Goal: Information Seeking & Learning: Learn about a topic

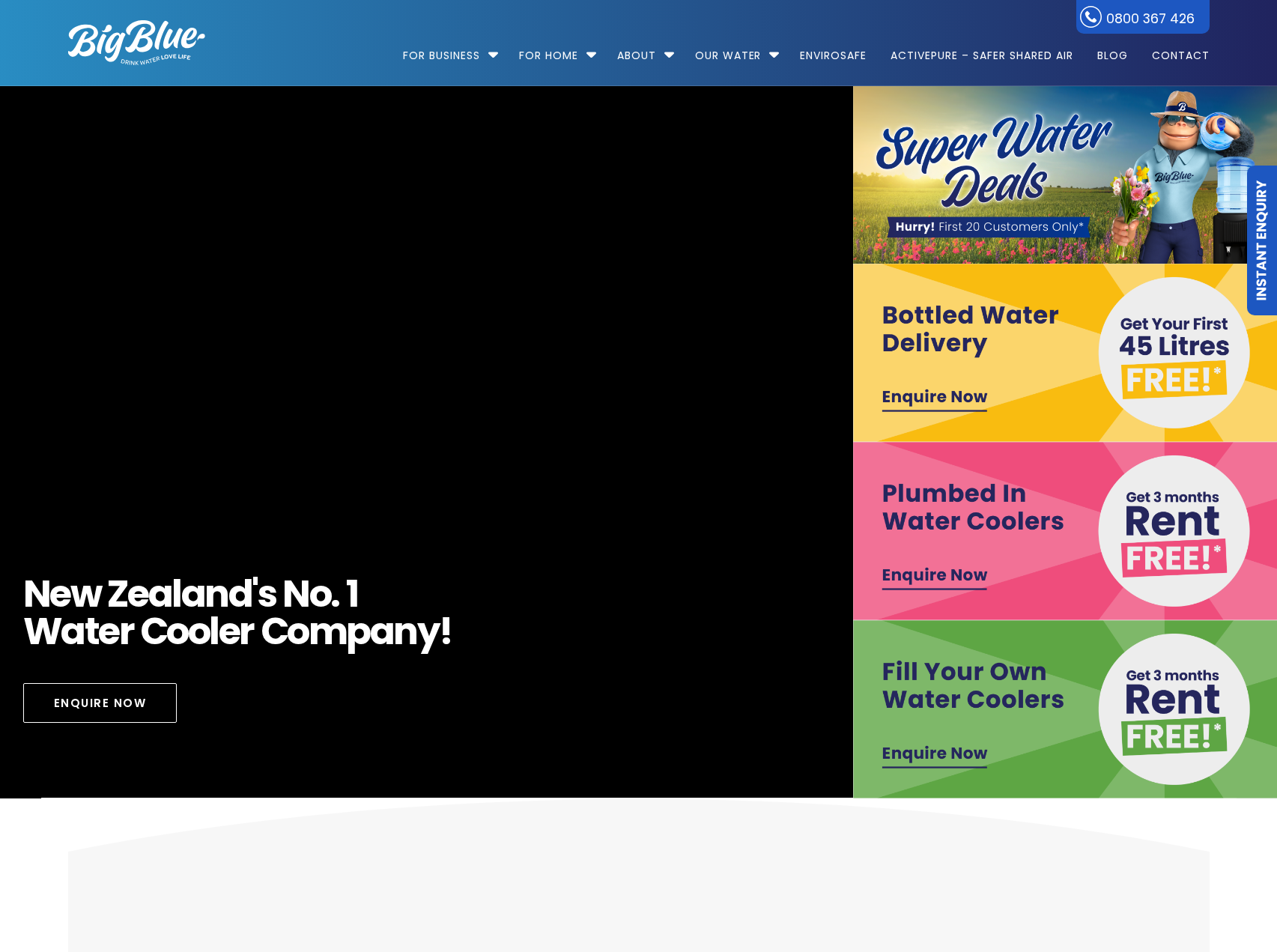
click at [926, 750] on img at bounding box center [1068, 709] width 429 height 179
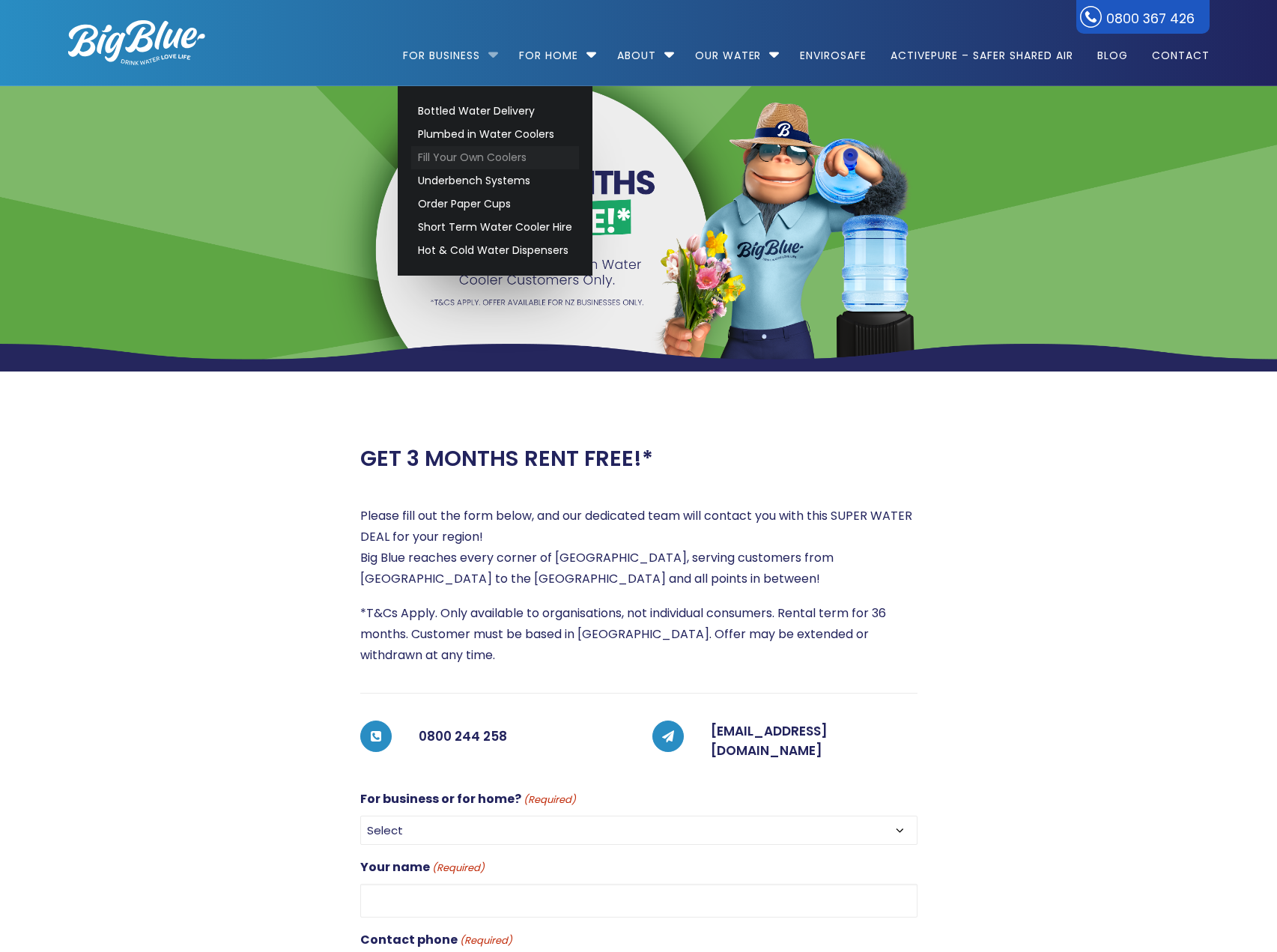
click at [492, 153] on link "Fill Your Own Coolers" at bounding box center [495, 157] width 168 height 24
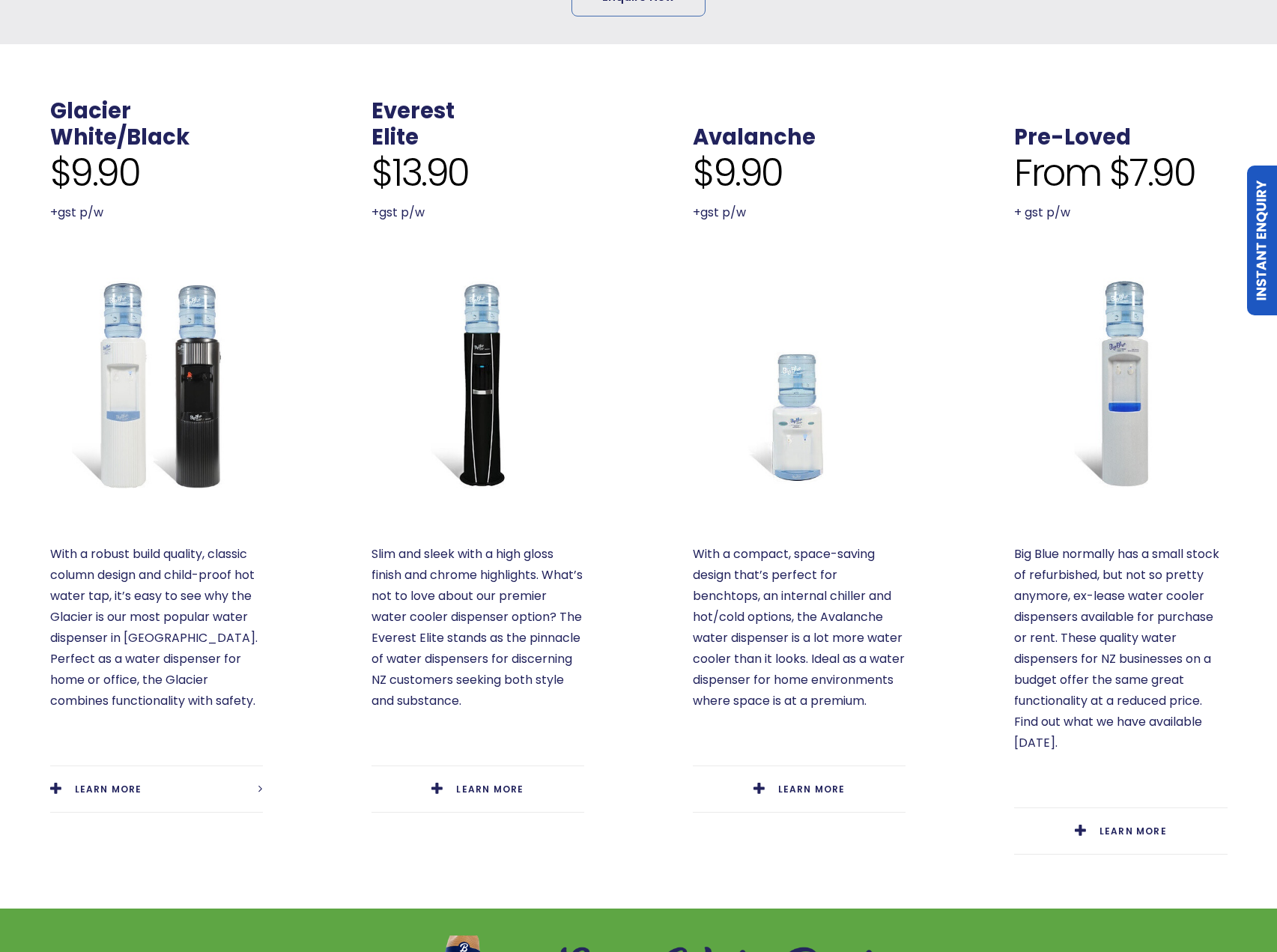
scroll to position [674, 0]
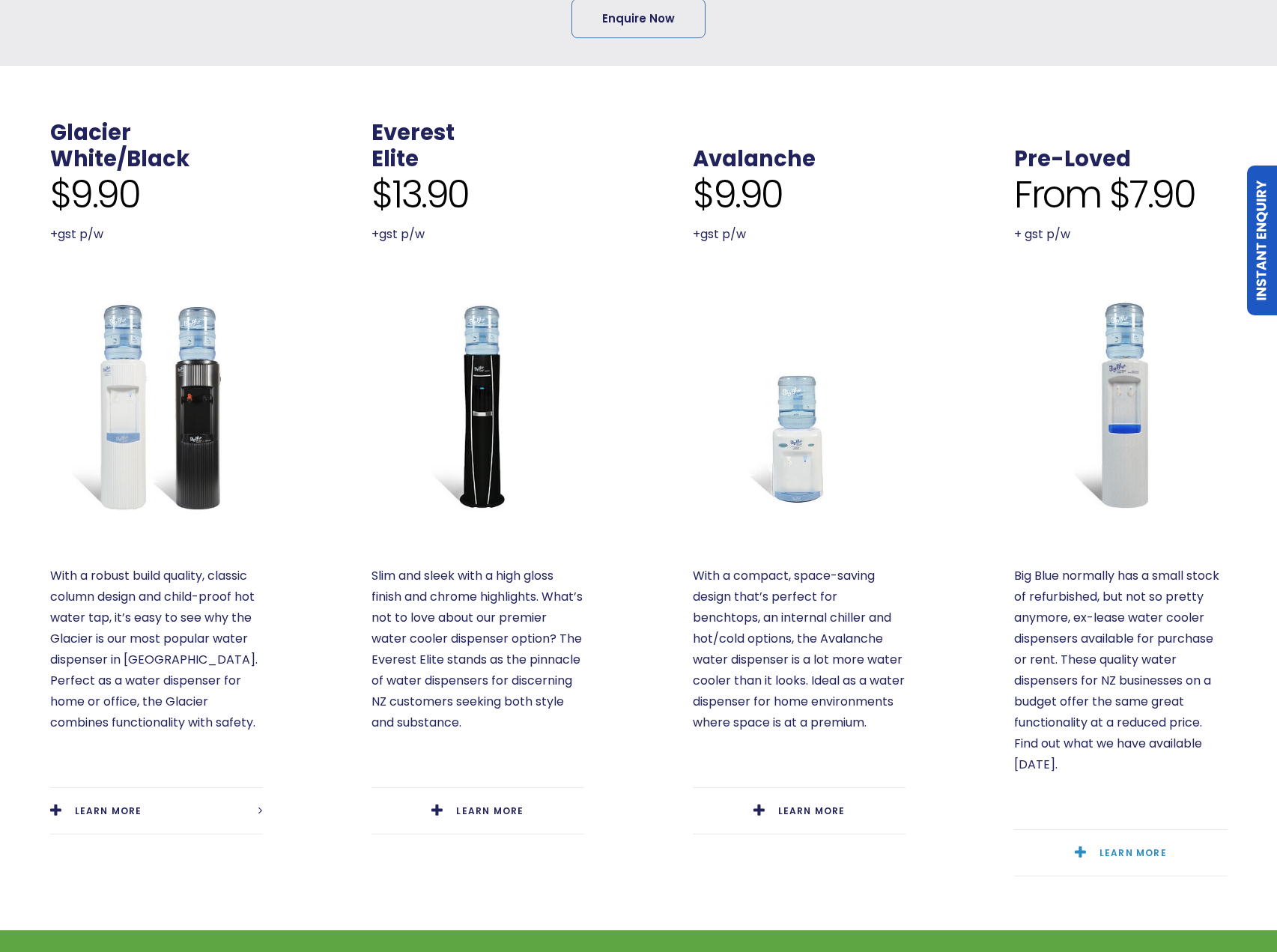
click at [1137, 846] on span "LEARN MORE" at bounding box center [1133, 853] width 67 height 13
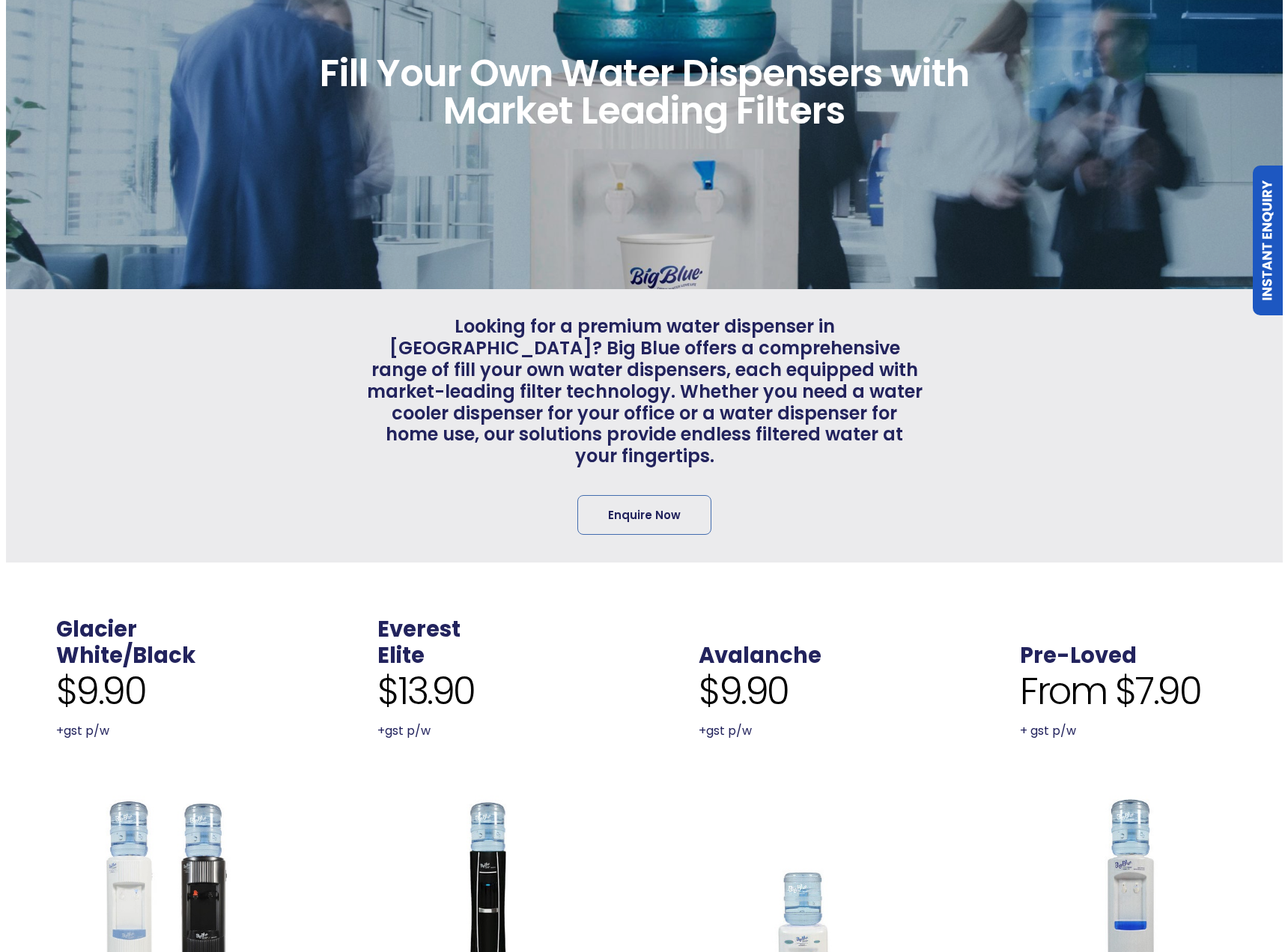
scroll to position [0, 0]
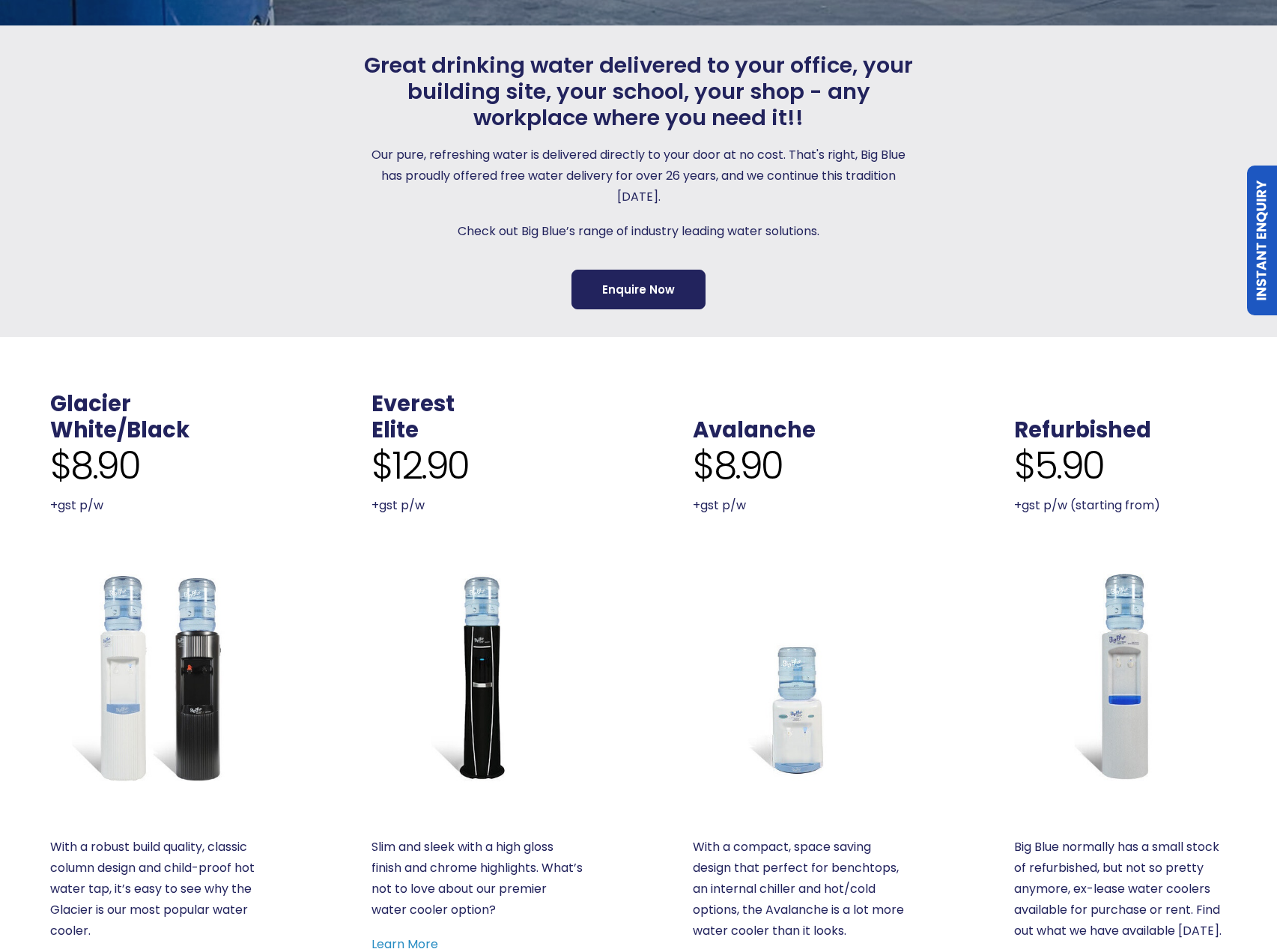
scroll to position [450, 0]
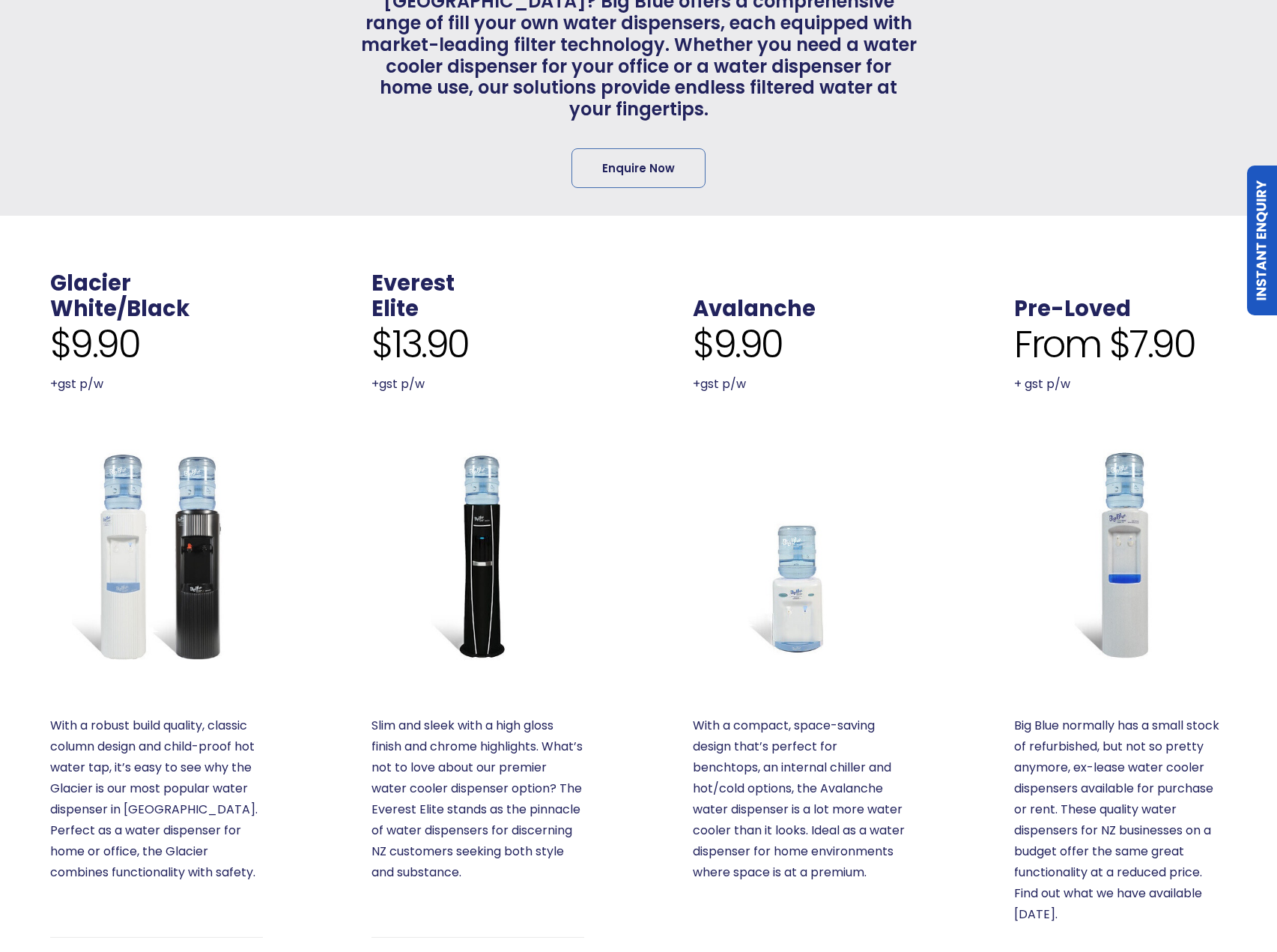
scroll to position [599, 0]
